Goal: Task Accomplishment & Management: Use online tool/utility

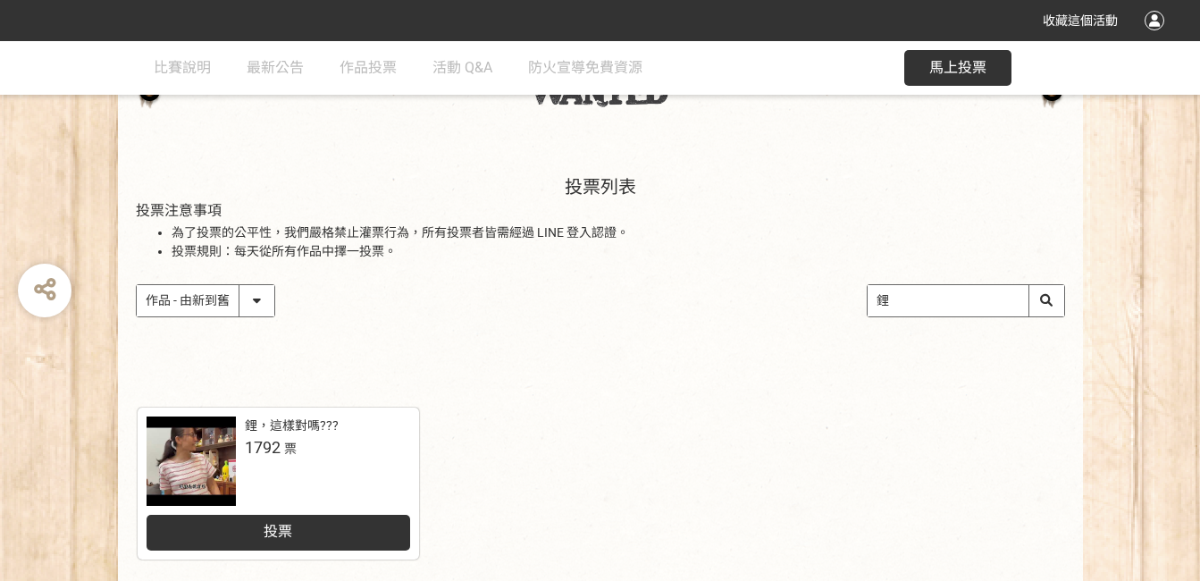
scroll to position [179, 0]
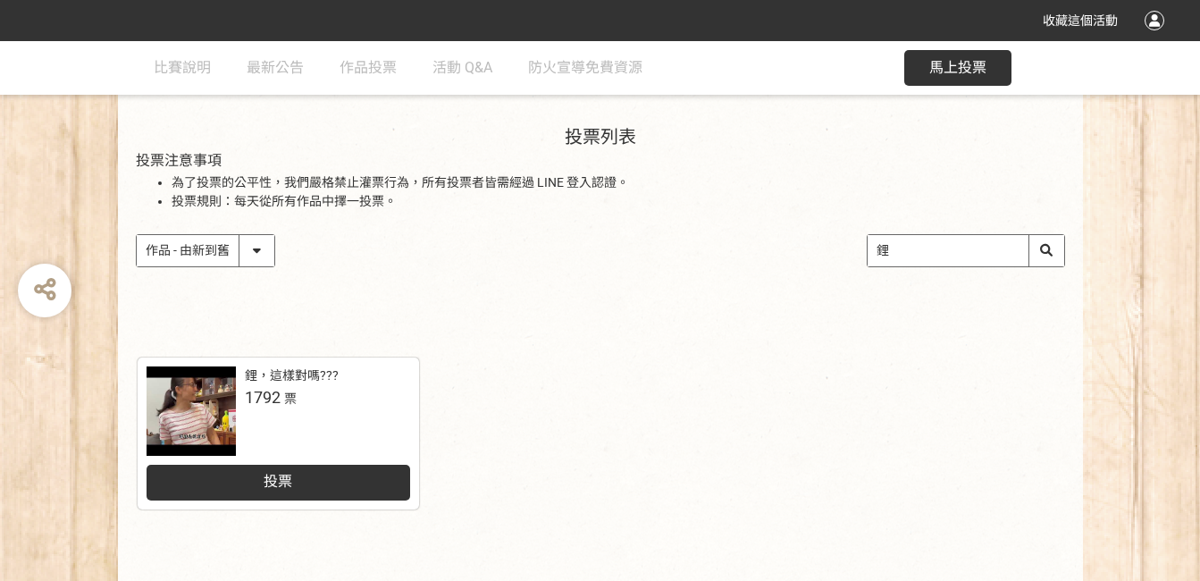
click at [380, 477] on div "投票" at bounding box center [277, 482] width 263 height 36
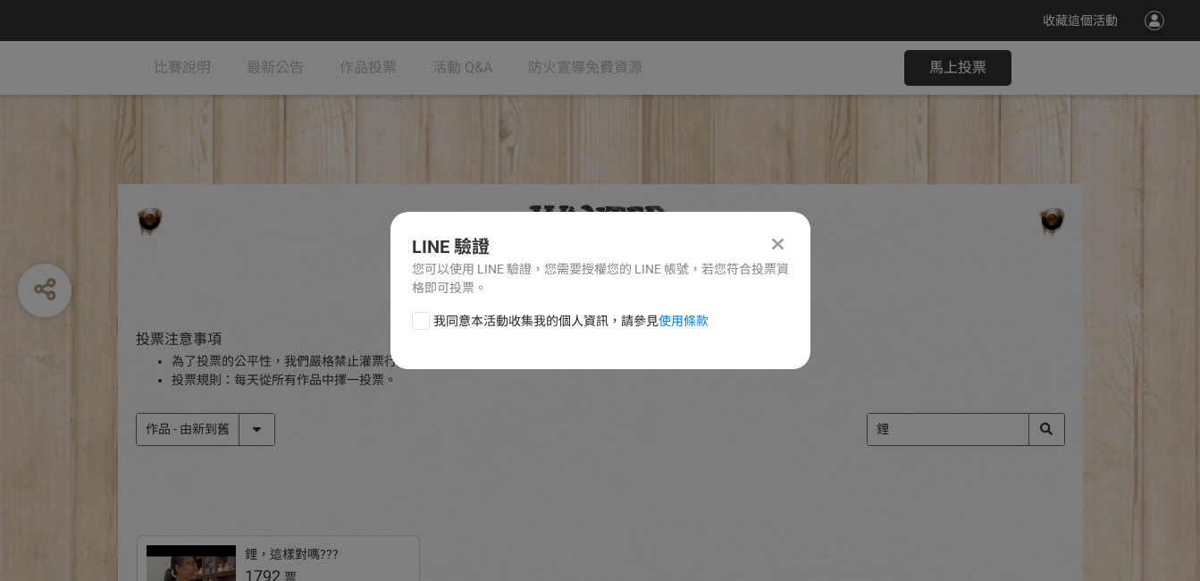
scroll to position [0, 0]
click at [418, 319] on div at bounding box center [421, 321] width 18 height 18
checkbox input "true"
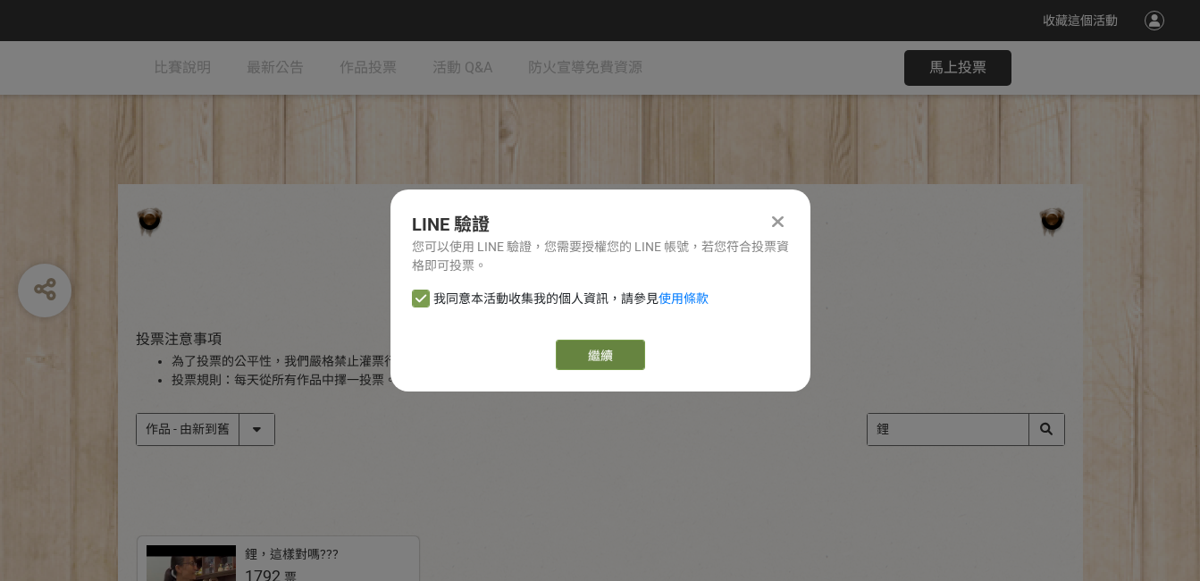
click at [606, 348] on link "繼續" at bounding box center [600, 354] width 89 height 30
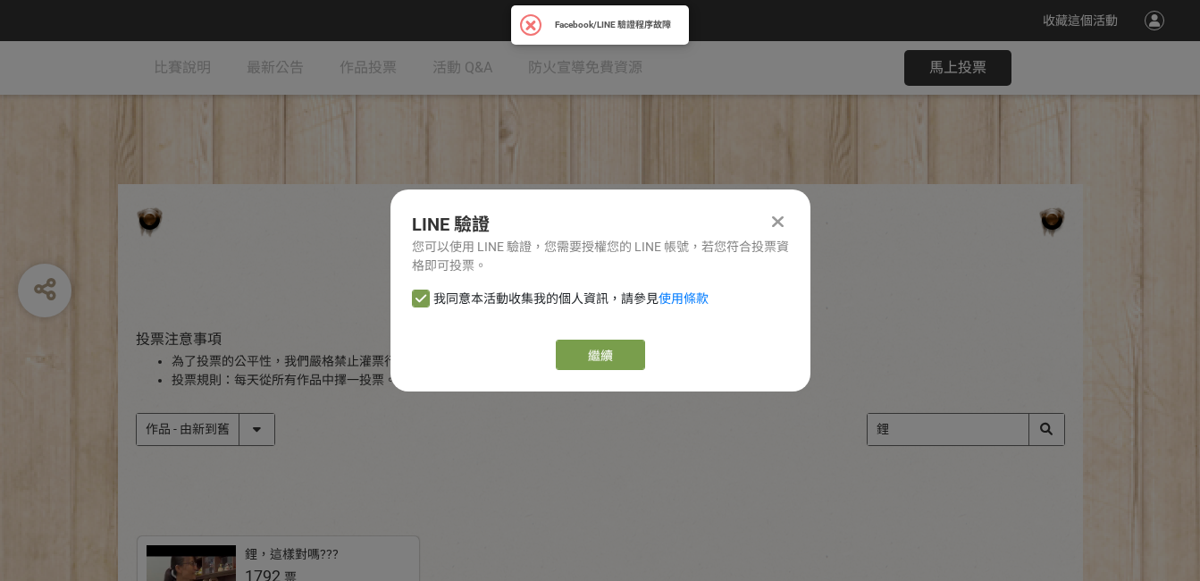
click at [770, 219] on div at bounding box center [777, 221] width 21 height 21
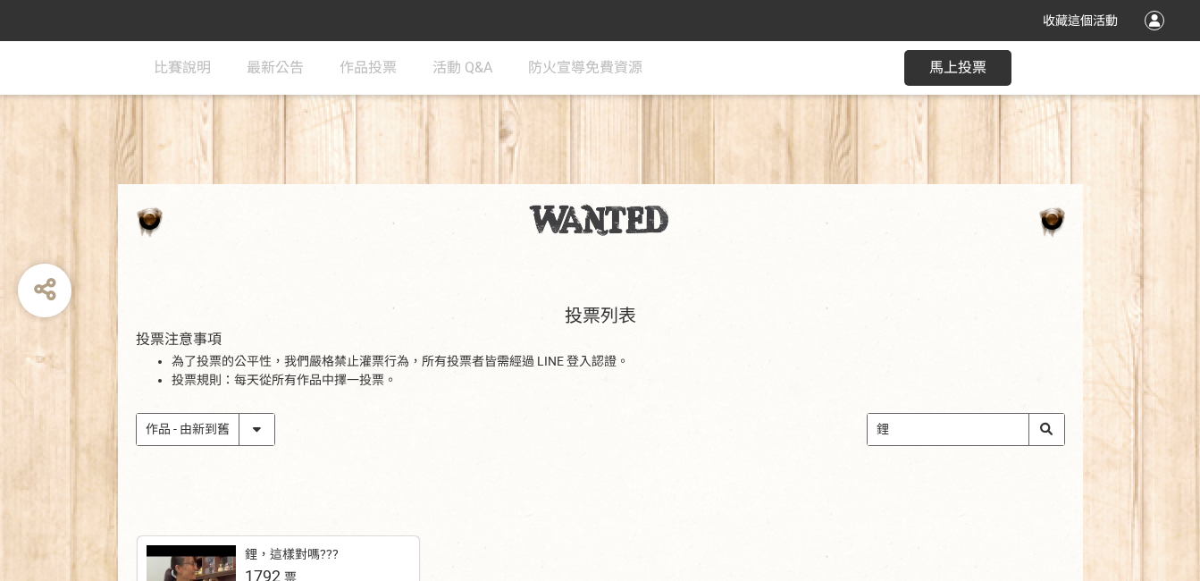
click at [1154, 19] on div at bounding box center [1154, 21] width 20 height 20
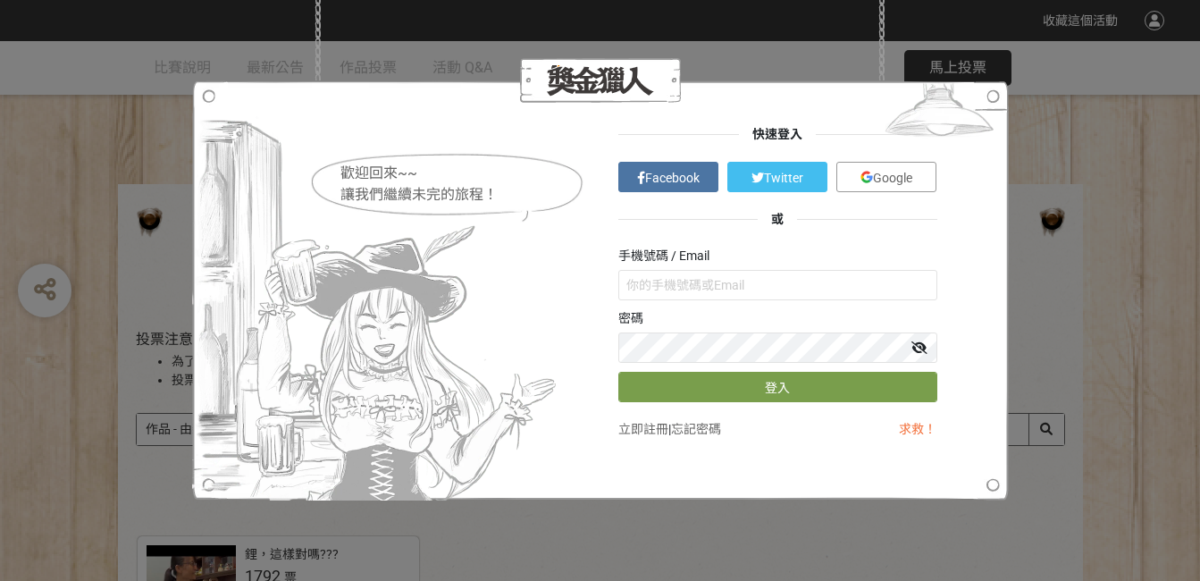
click at [662, 181] on span "Facebook" at bounding box center [672, 178] width 54 height 14
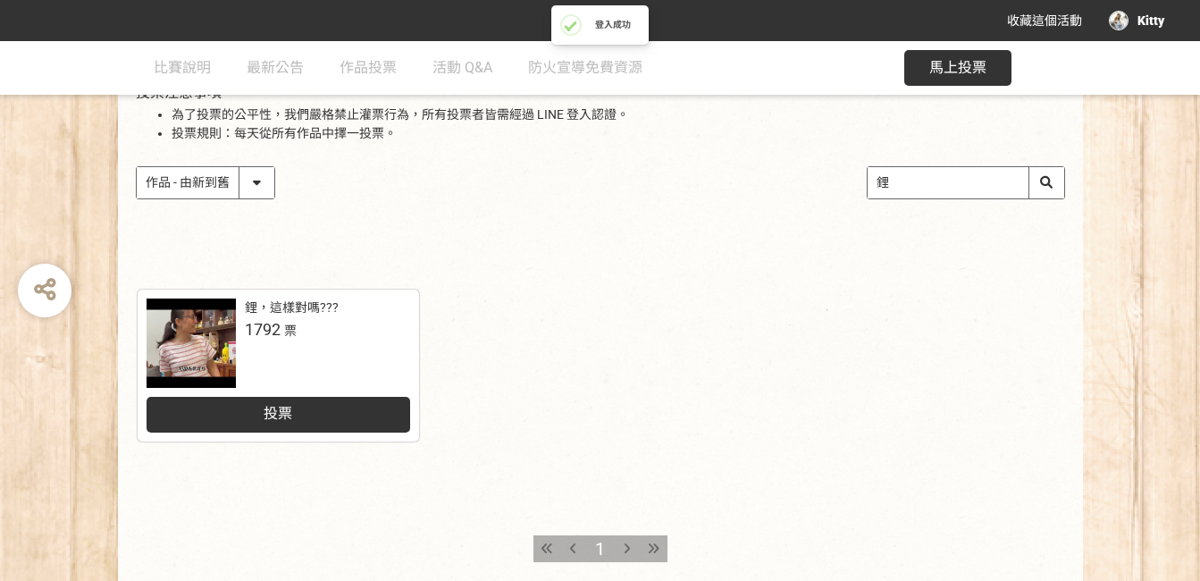
scroll to position [268, 0]
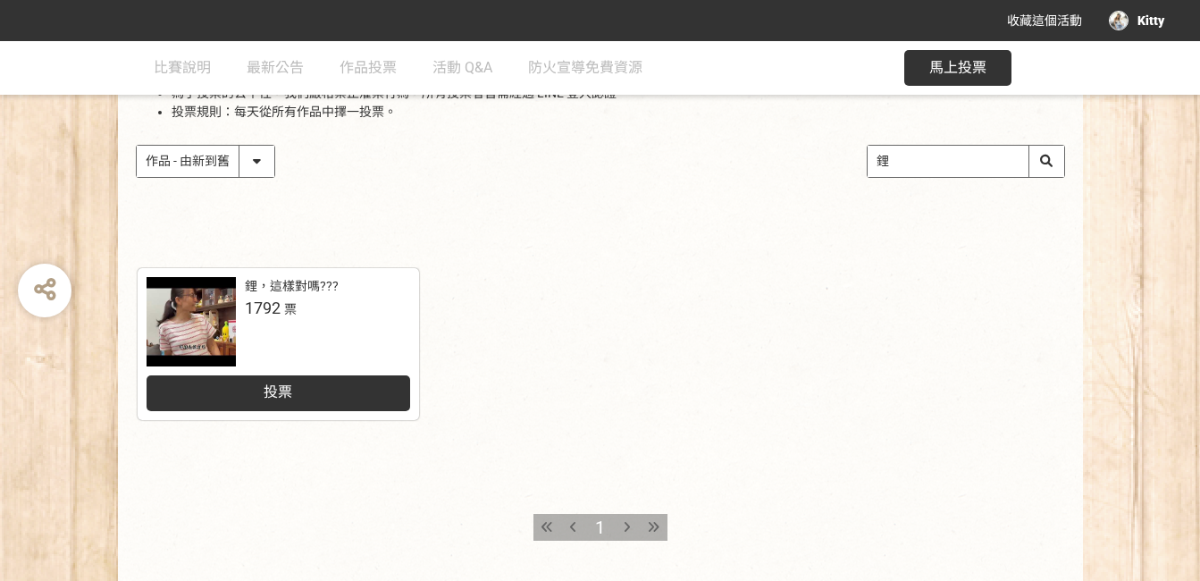
click at [359, 385] on div "投票" at bounding box center [277, 393] width 263 height 36
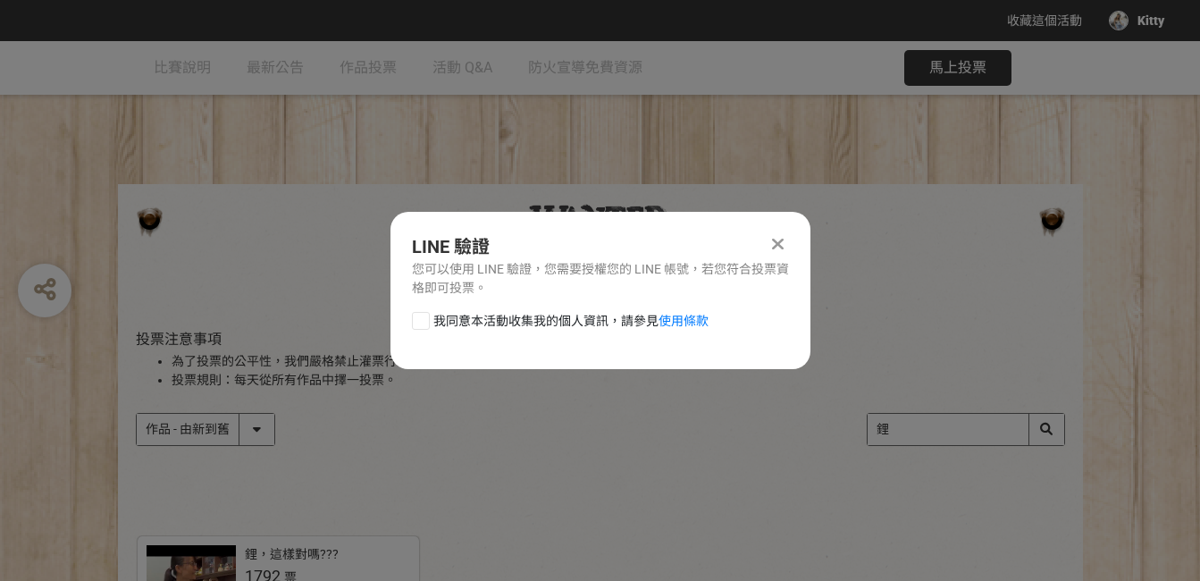
scroll to position [0, 0]
click at [779, 239] on icon at bounding box center [778, 244] width 12 height 18
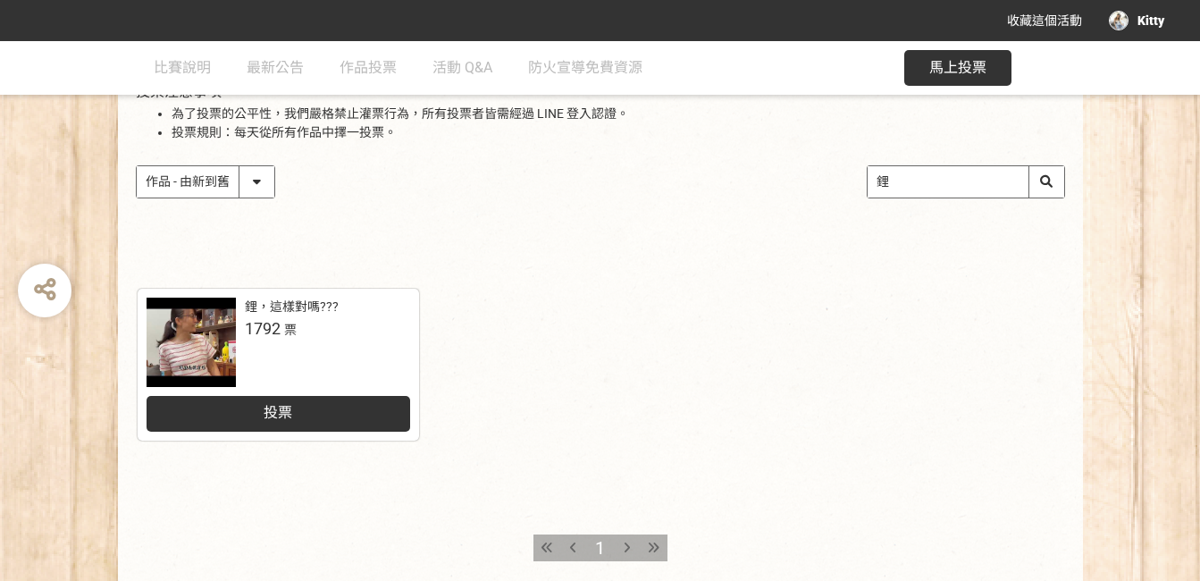
scroll to position [268, 0]
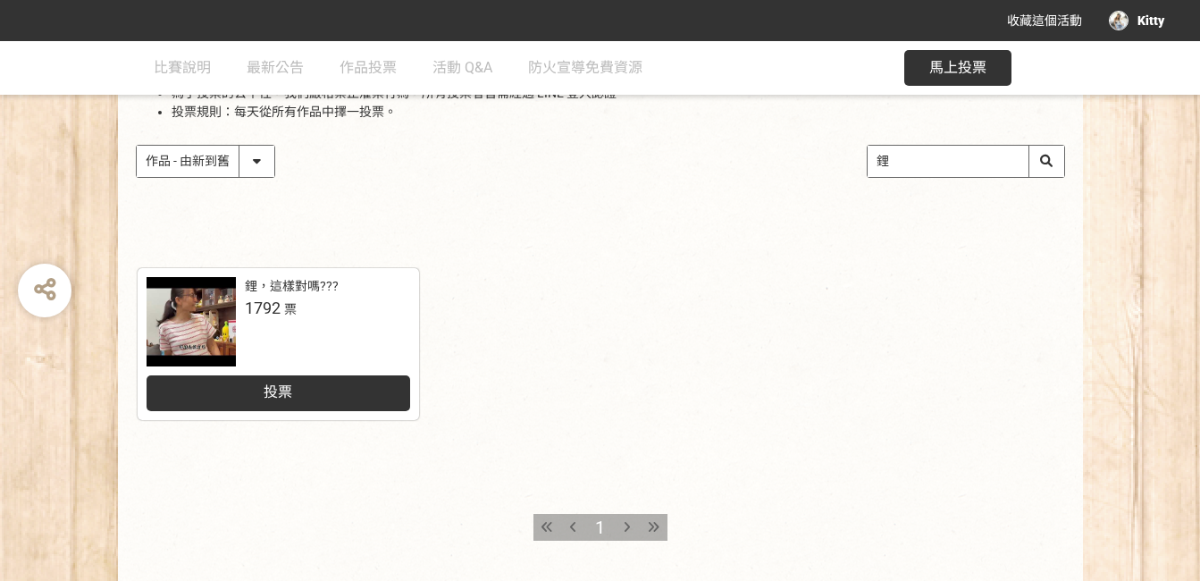
click at [273, 390] on span "投票" at bounding box center [277, 391] width 29 height 17
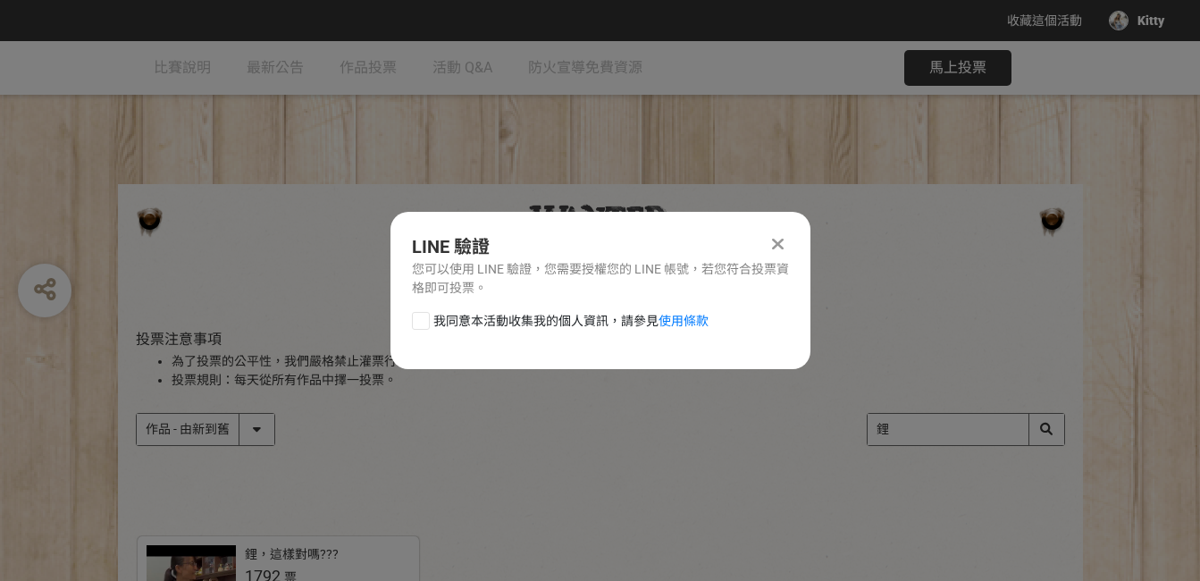
scroll to position [0, 0]
click at [774, 241] on icon at bounding box center [778, 244] width 12 height 18
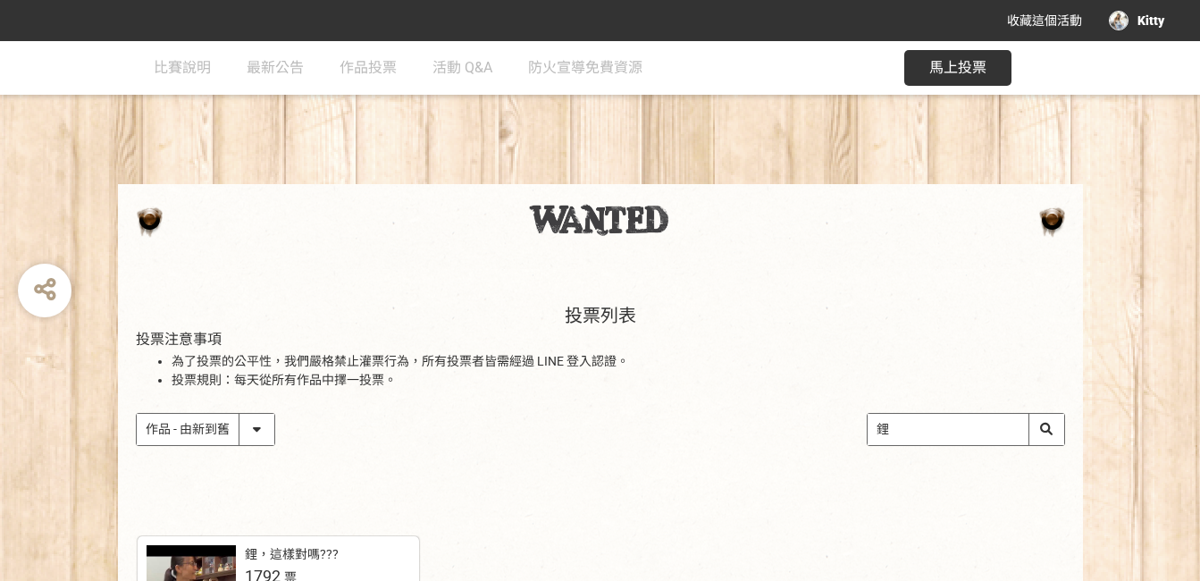
click at [979, 50] on button "馬上投票" at bounding box center [957, 68] width 107 height 36
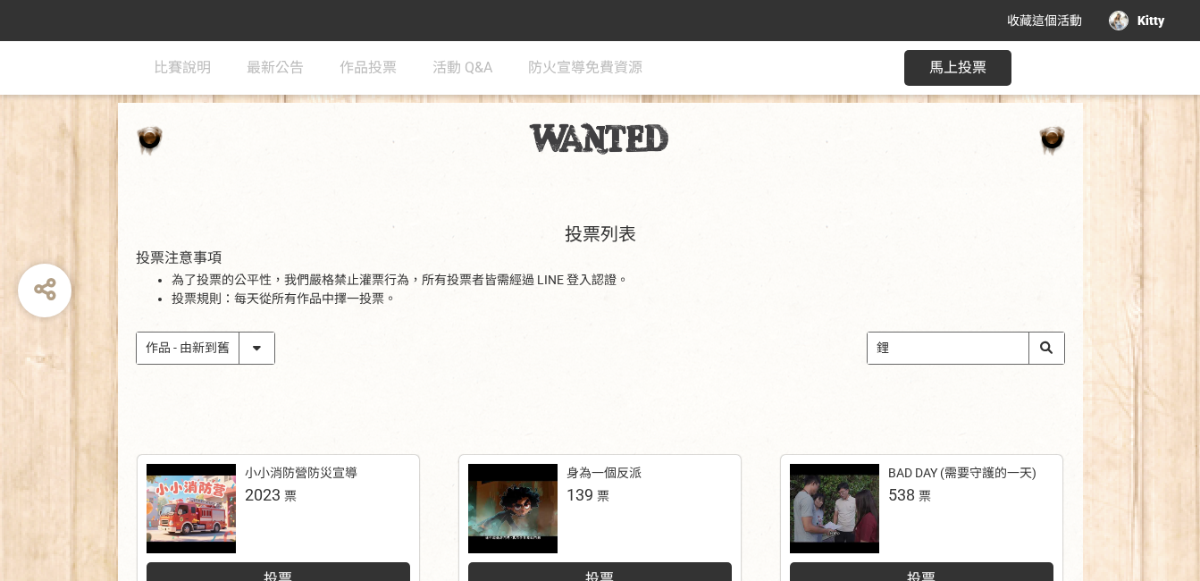
scroll to position [79, 0]
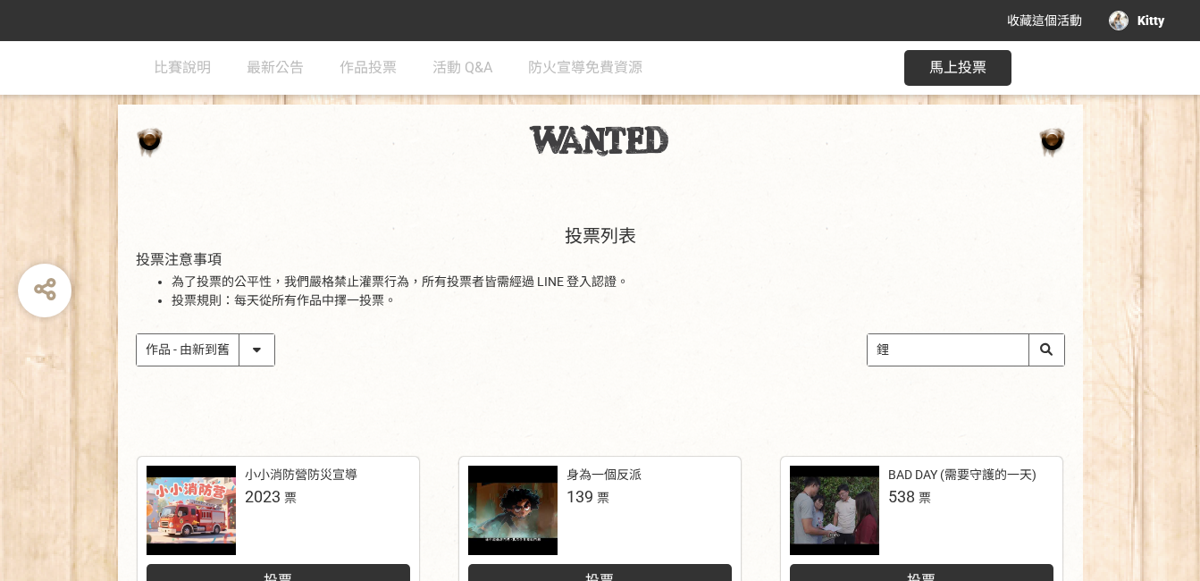
click at [172, 349] on select "作品 - 由新到舊 作品 - 由舊到新 票數 - 由多到少 票數 - 由少到多" at bounding box center [206, 349] width 138 height 31
click at [555, 342] on div "作品 - 由新到舊 作品 - 由舊到新 票數 - 由多到少 票數 - 由少到多 鋰" at bounding box center [600, 349] width 929 height 33
click at [1158, 20] on div "Kitty" at bounding box center [1135, 21] width 55 height 20
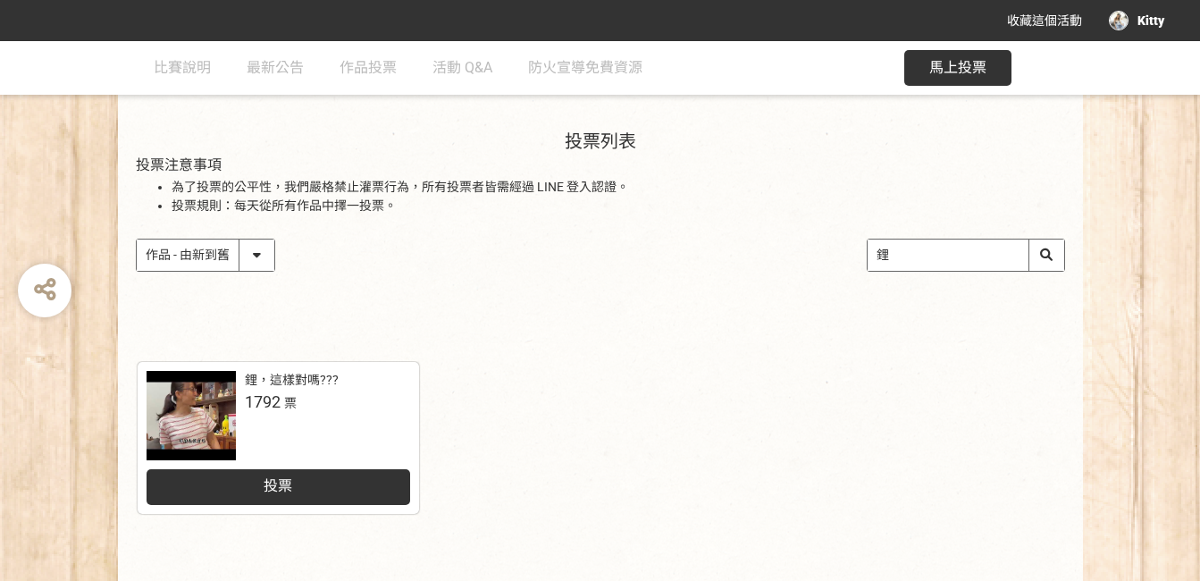
scroll to position [179, 0]
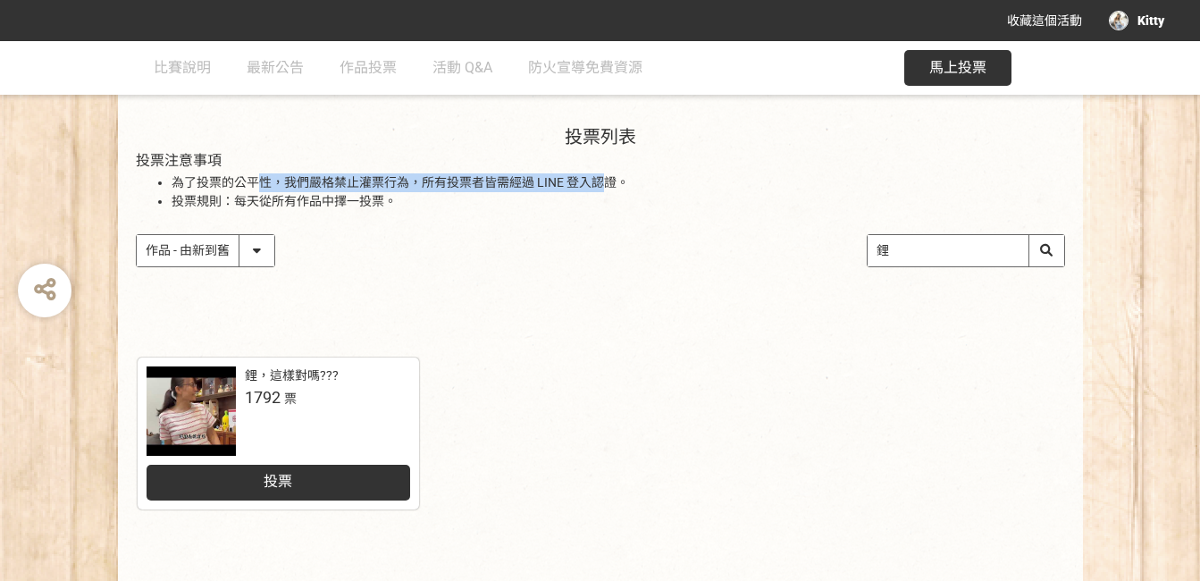
drag, startPoint x: 260, startPoint y: 186, endPoint x: 606, endPoint y: 186, distance: 345.6
click at [606, 186] on li "為了投票的公平性，我們嚴格禁止灌票行為，所有投票者皆需經過 LINE 登入認證。" at bounding box center [617, 182] width 893 height 19
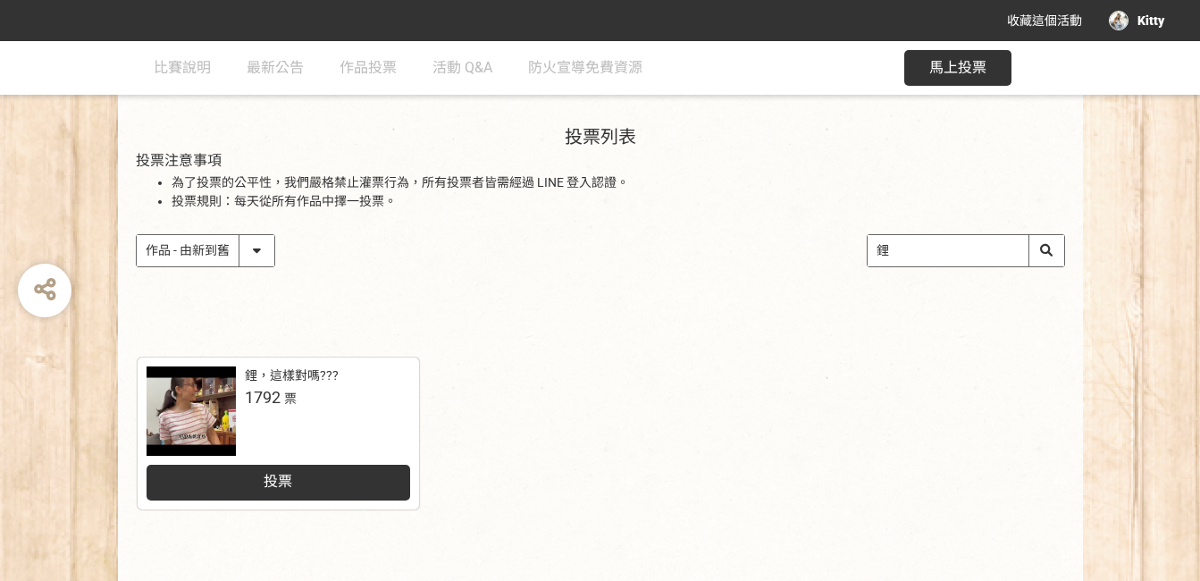
click at [476, 210] on li "投票規則：每天從所有作品中擇一投票。" at bounding box center [617, 201] width 893 height 19
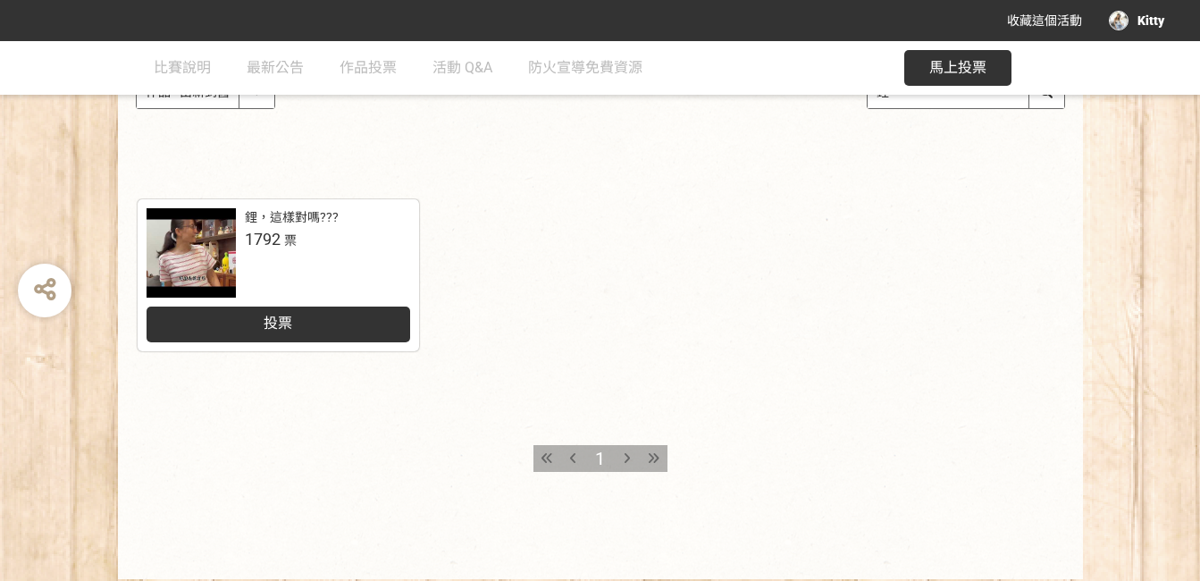
scroll to position [357, 0]
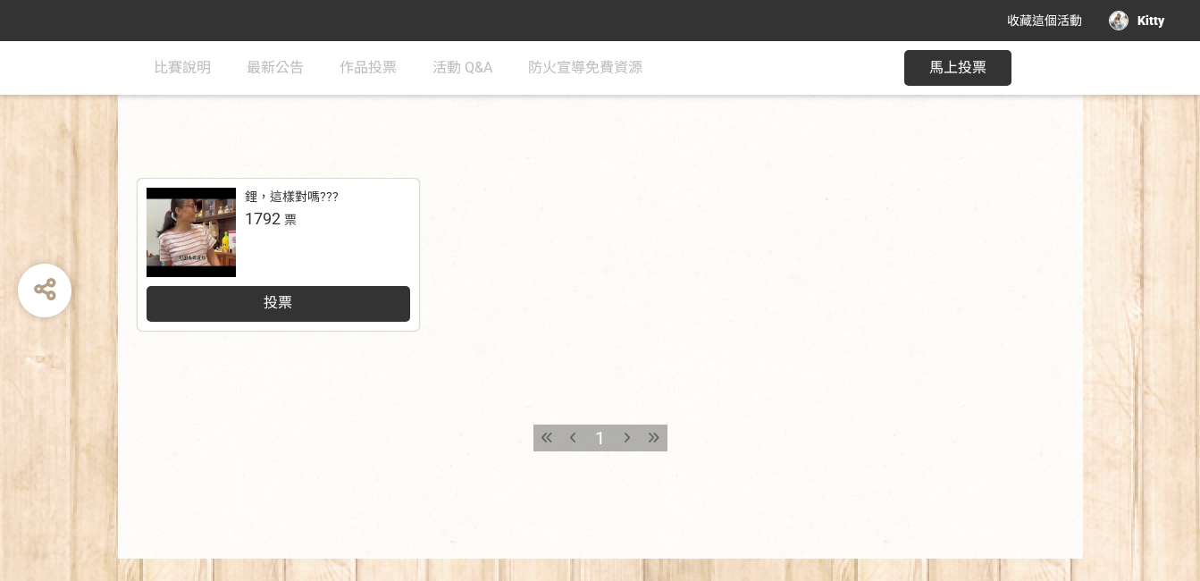
click at [344, 316] on div "投票" at bounding box center [277, 304] width 263 height 36
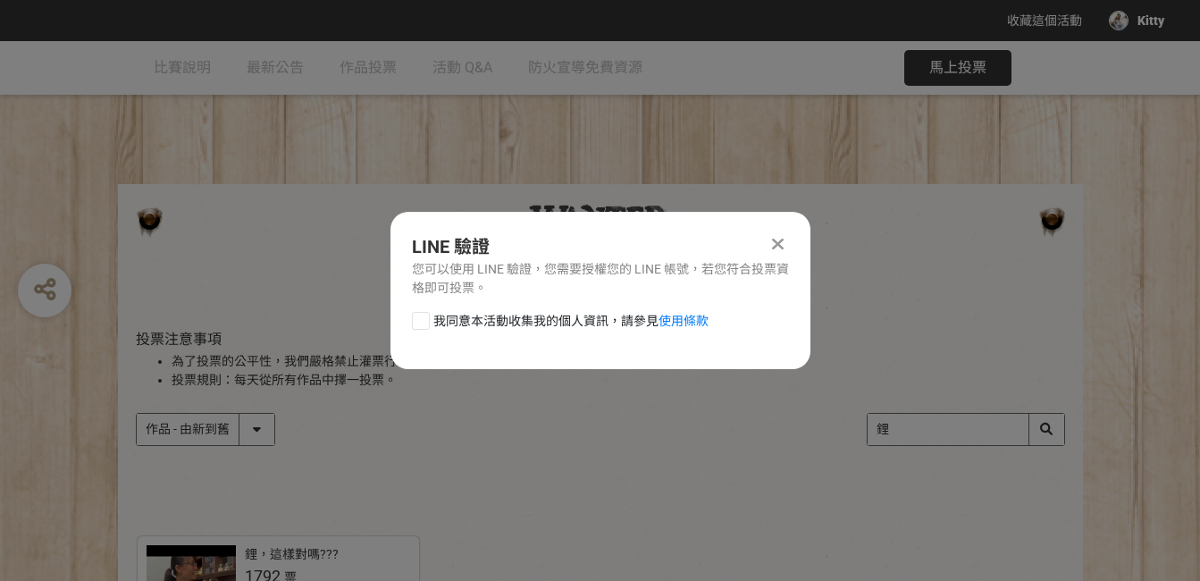
click at [785, 246] on div at bounding box center [777, 243] width 21 height 21
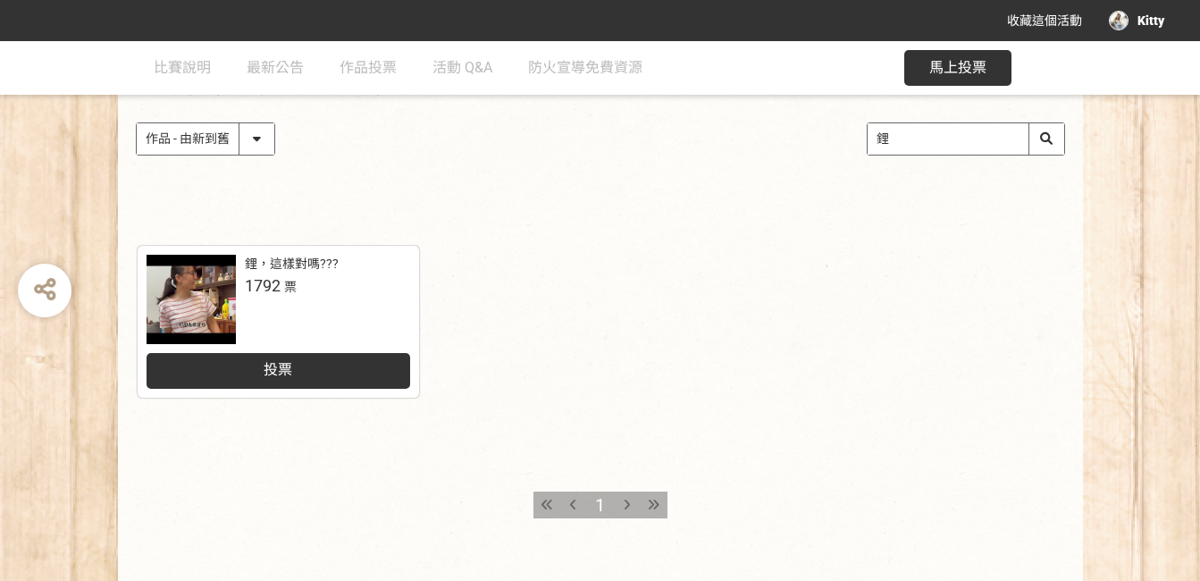
scroll to position [357, 0]
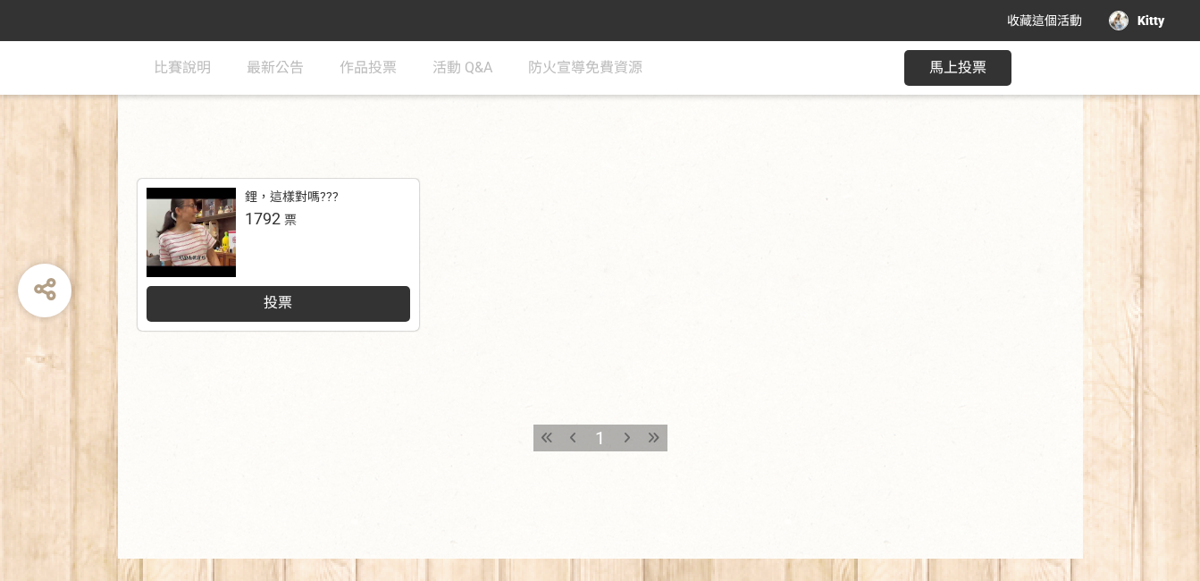
click at [197, 217] on div at bounding box center [190, 232] width 89 height 89
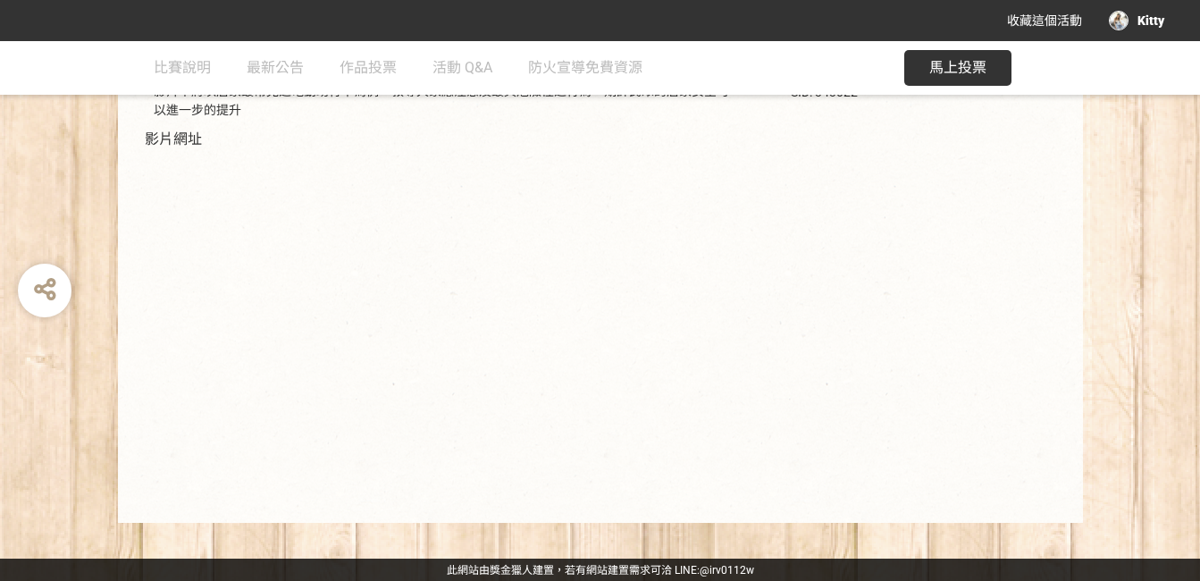
scroll to position [358, 0]
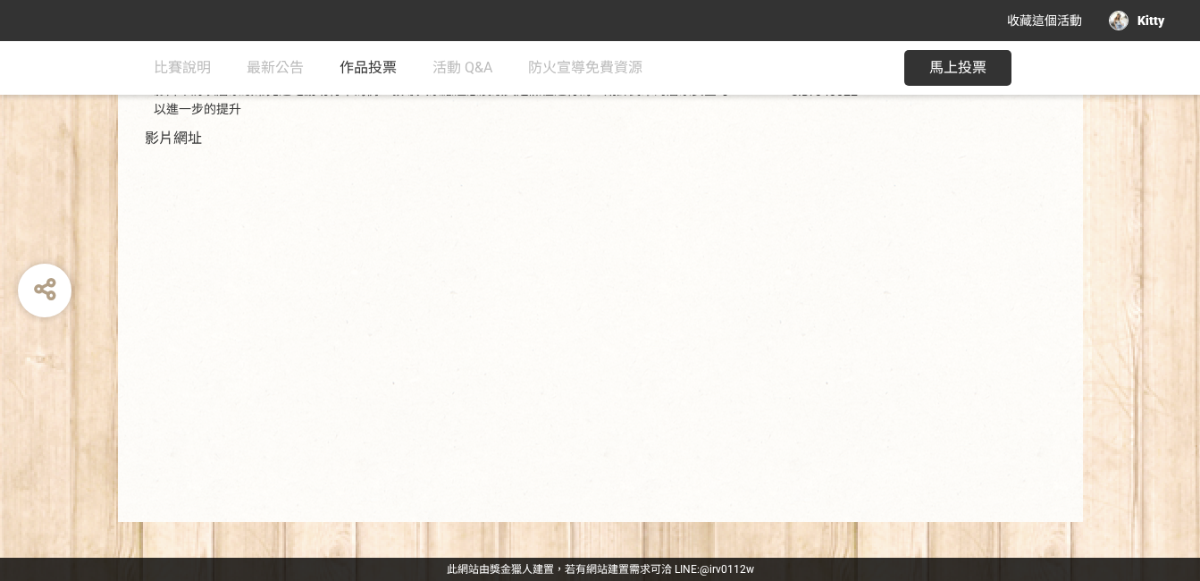
click at [372, 70] on span "作品投票" at bounding box center [367, 67] width 57 height 17
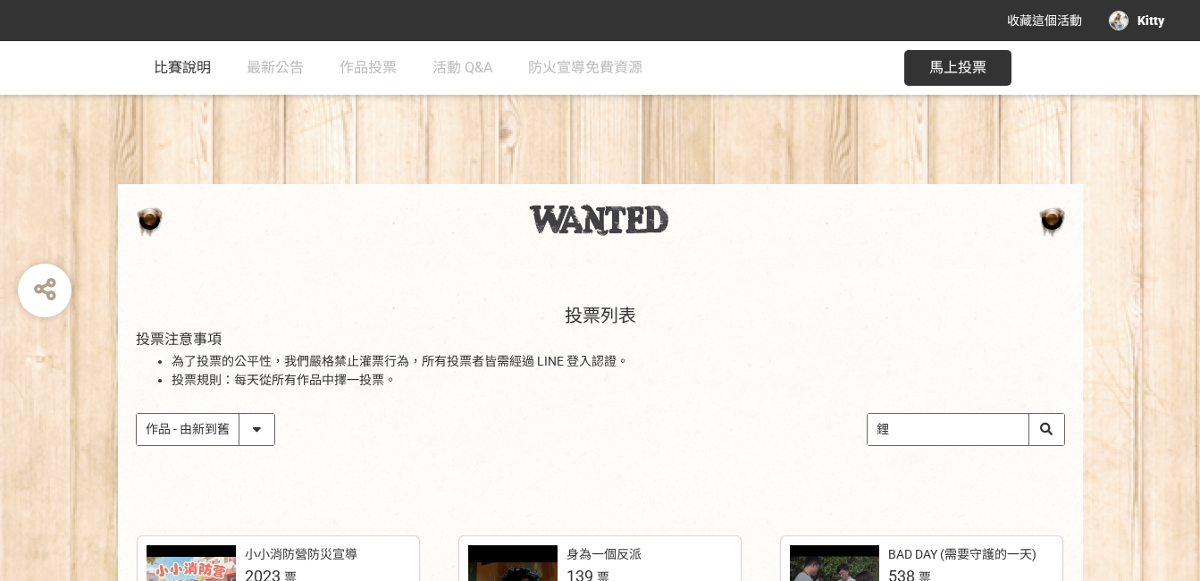
click at [181, 71] on span "比賽說明" at bounding box center [182, 67] width 57 height 17
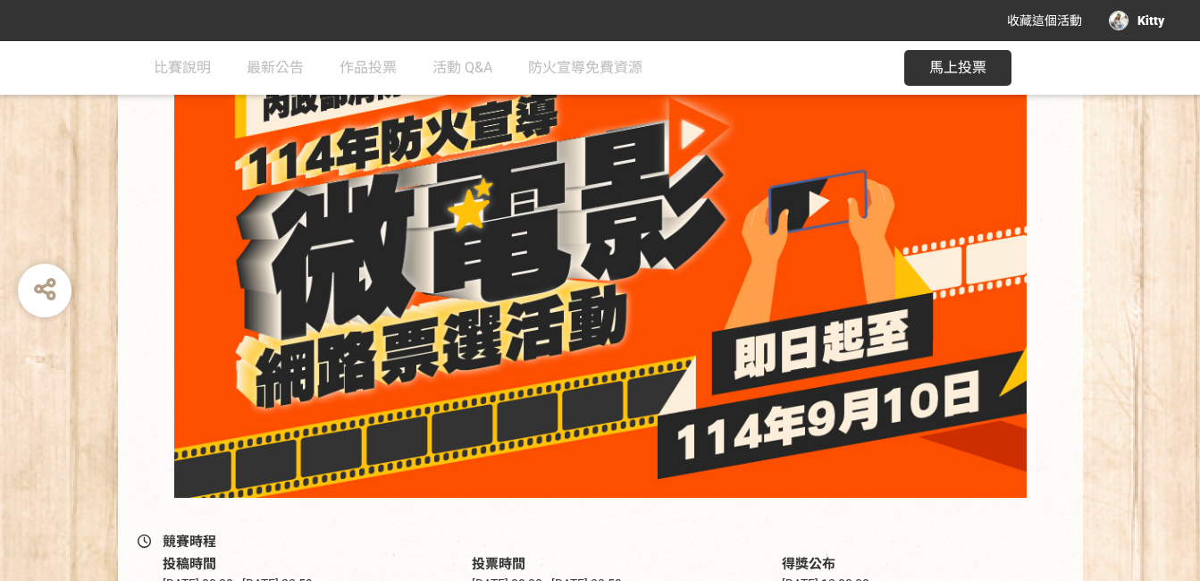
scroll to position [268, 0]
